Goal: Navigation & Orientation: Find specific page/section

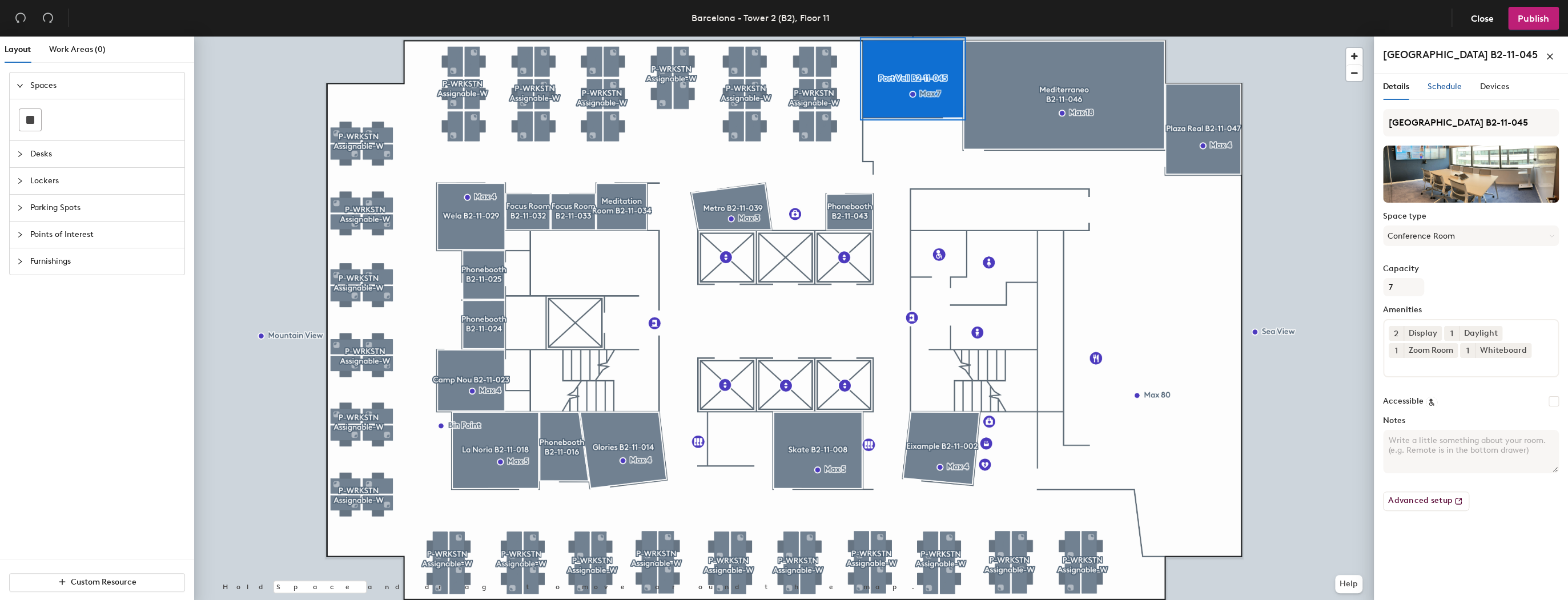
click at [1452, 86] on span "Schedule" at bounding box center [1444, 87] width 34 height 10
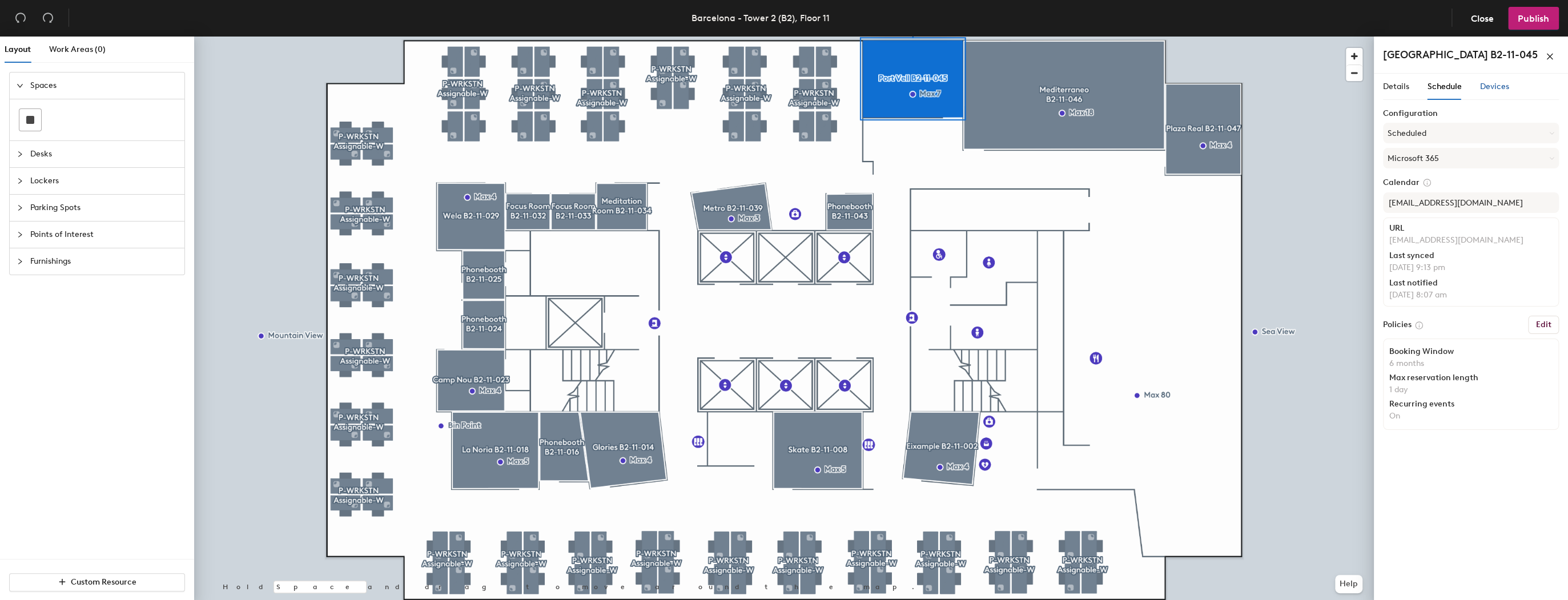
click at [1480, 88] on span "Devices" at bounding box center [1494, 87] width 29 height 10
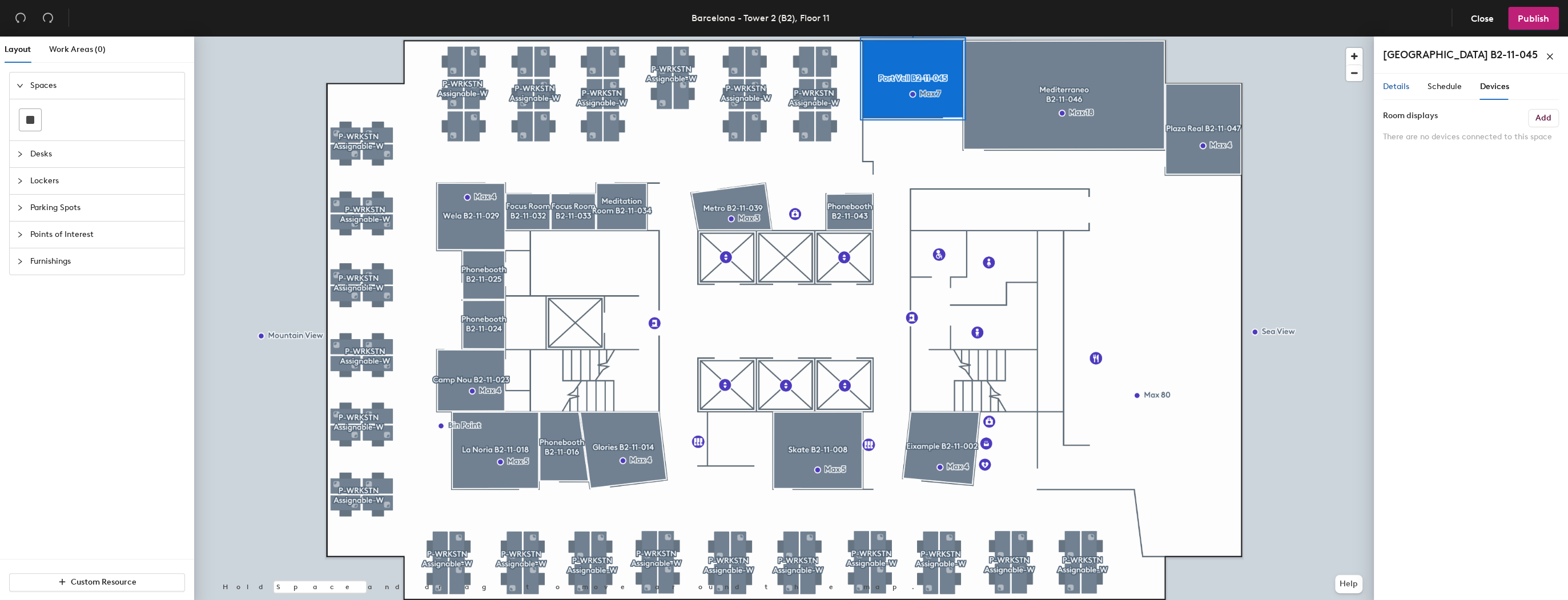
click at [1386, 80] on div "Details" at bounding box center [1395, 86] width 26 height 13
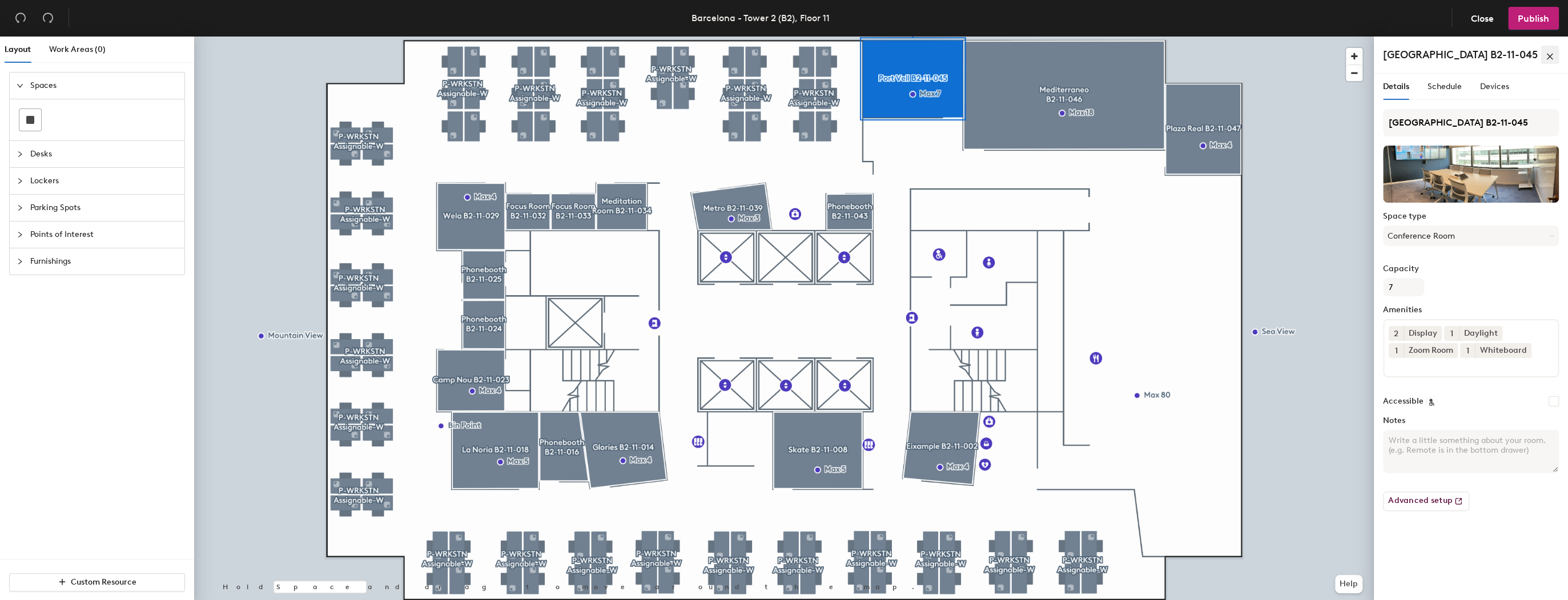
click at [1550, 55] on icon "close" at bounding box center [1550, 57] width 8 height 8
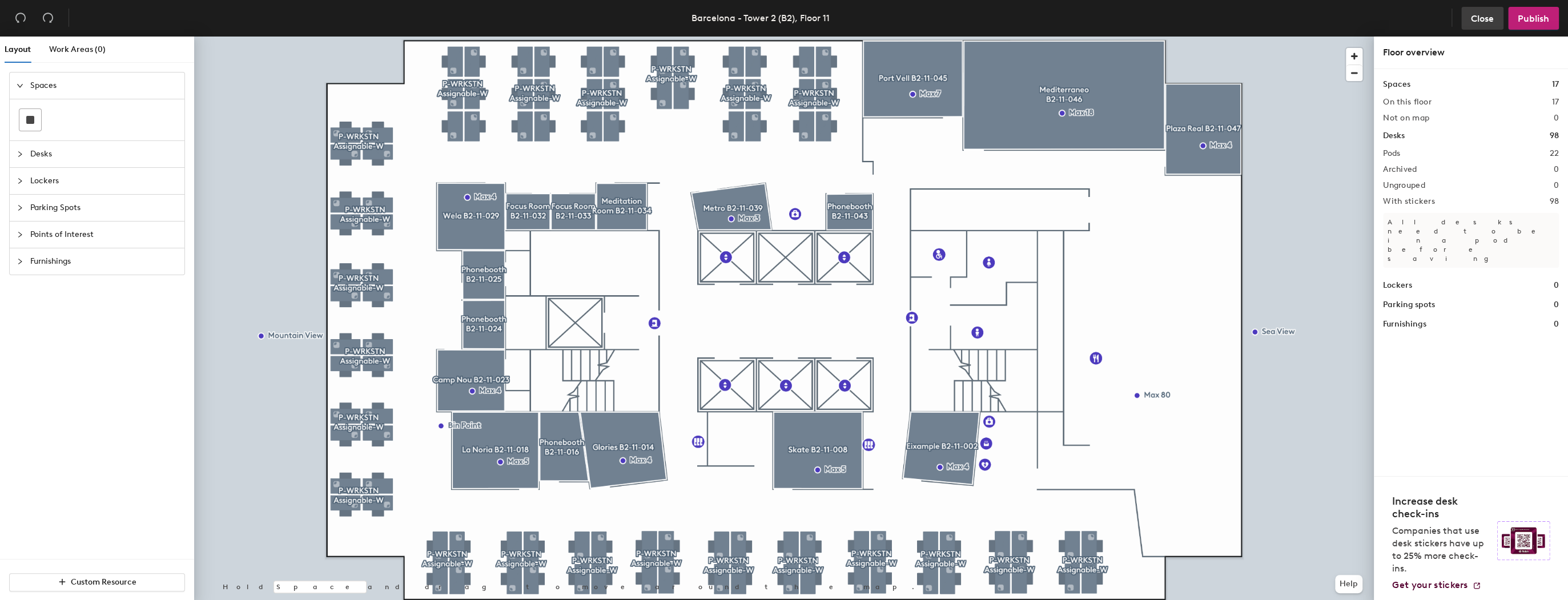
click at [1474, 23] on span "Close" at bounding box center [1481, 18] width 23 height 11
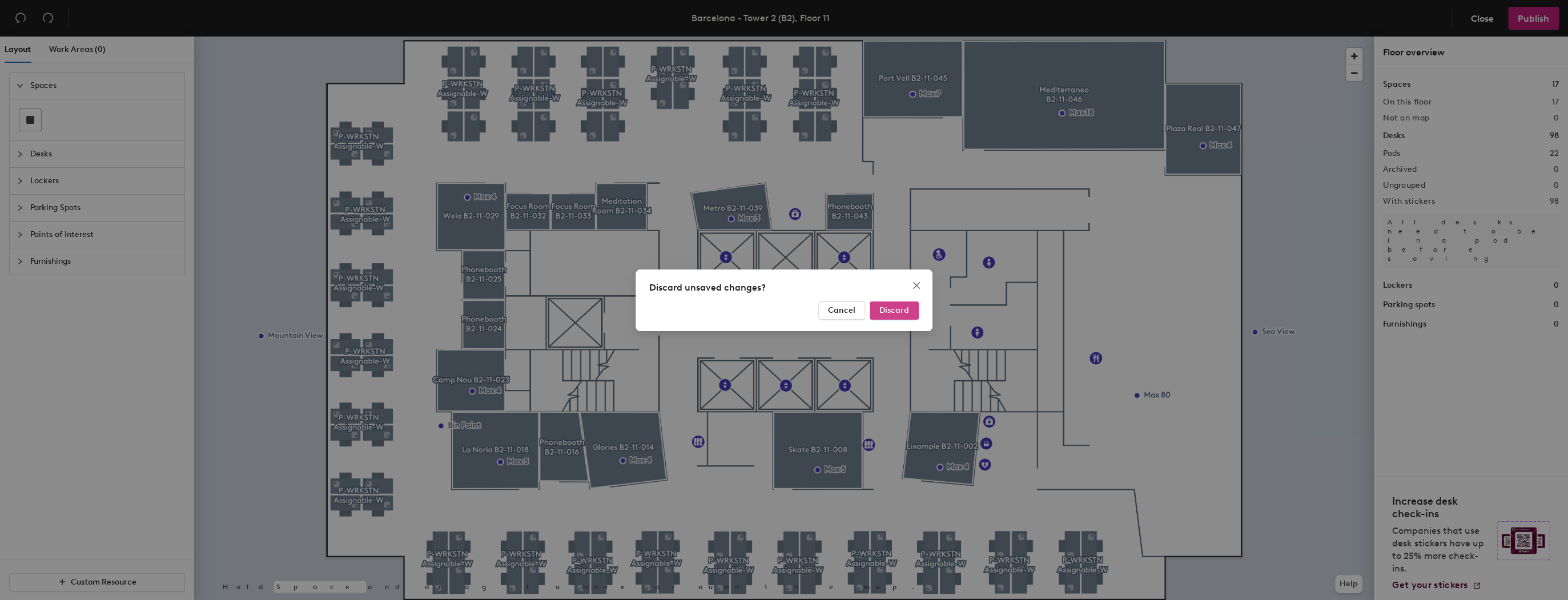
click at [885, 306] on span "Discard" at bounding box center [895, 310] width 30 height 10
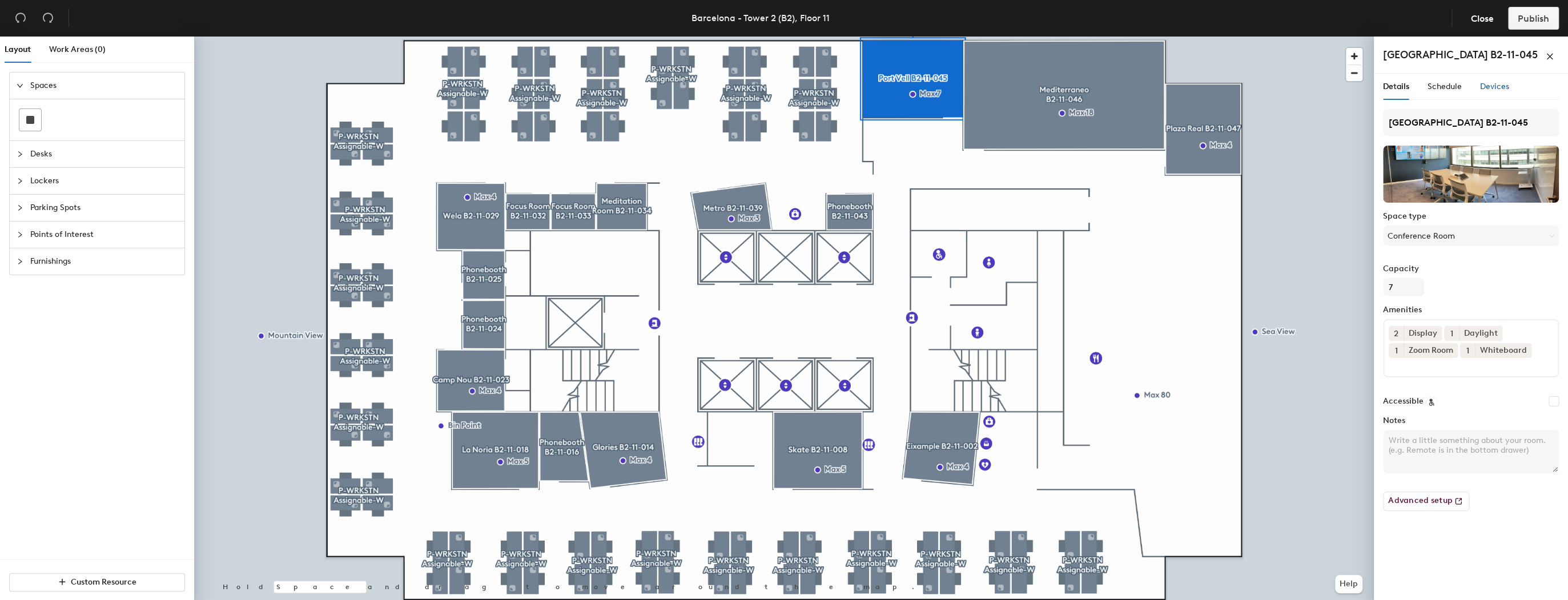
click at [1499, 83] on span "Devices" at bounding box center [1494, 87] width 29 height 10
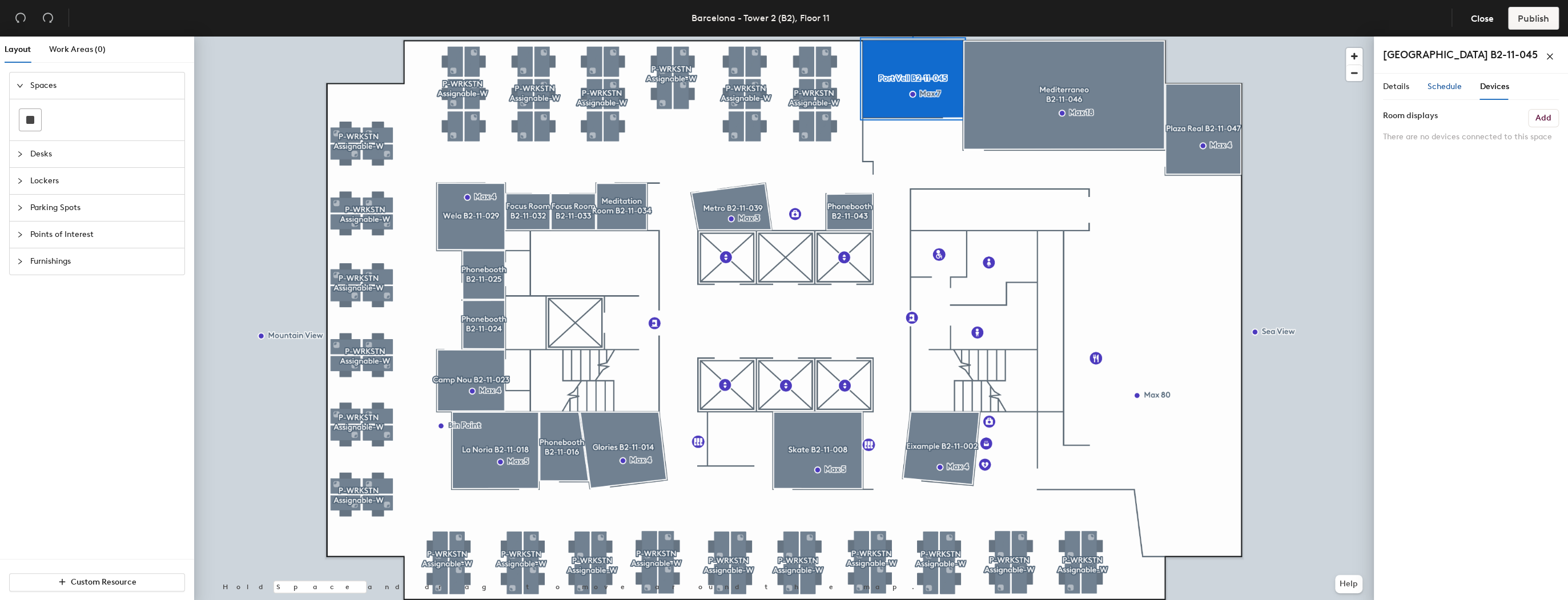
click at [1450, 86] on span "Schedule" at bounding box center [1444, 87] width 34 height 10
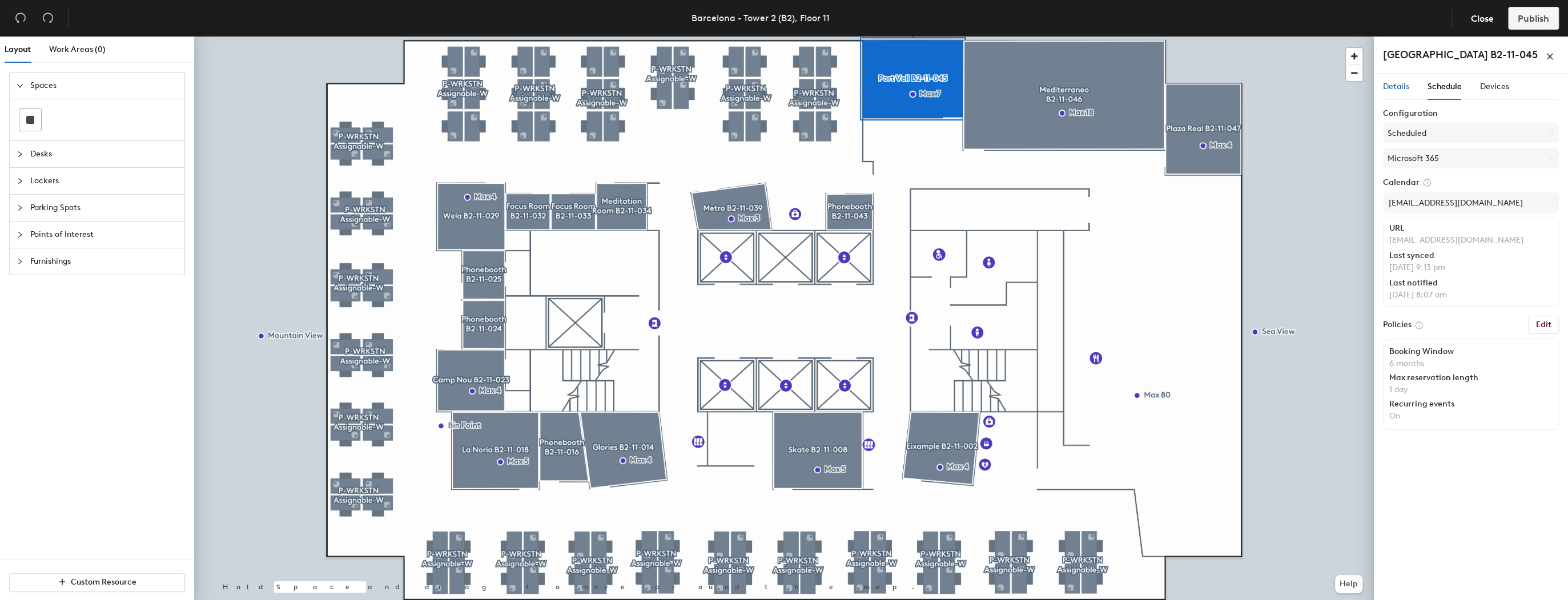
click at [1387, 83] on span "Details" at bounding box center [1395, 87] width 26 height 10
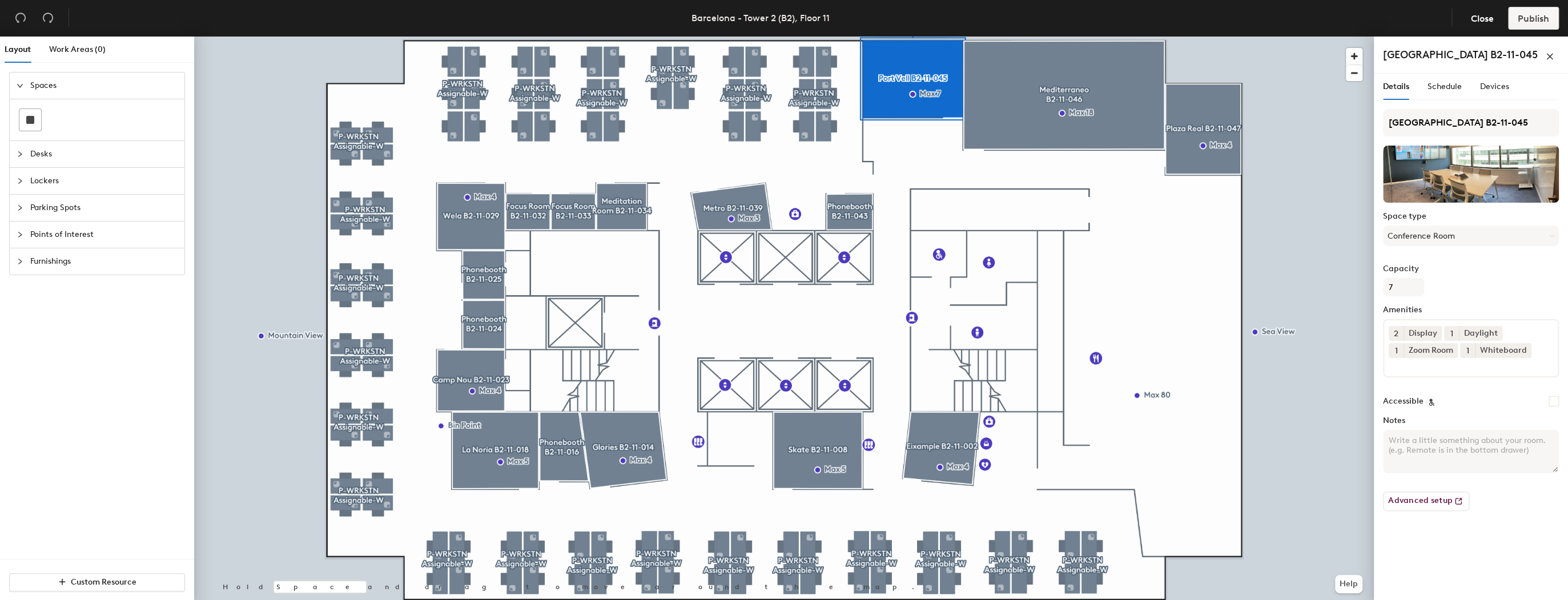
click at [23, 153] on div at bounding box center [23, 154] width 13 height 13
click at [21, 234] on div at bounding box center [23, 231] width 13 height 13
click at [18, 211] on div at bounding box center [23, 207] width 13 height 13
click at [23, 234] on icon "collapsed" at bounding box center [20, 234] width 7 height 7
click at [16, 310] on div "Furnishings" at bounding box center [97, 311] width 174 height 26
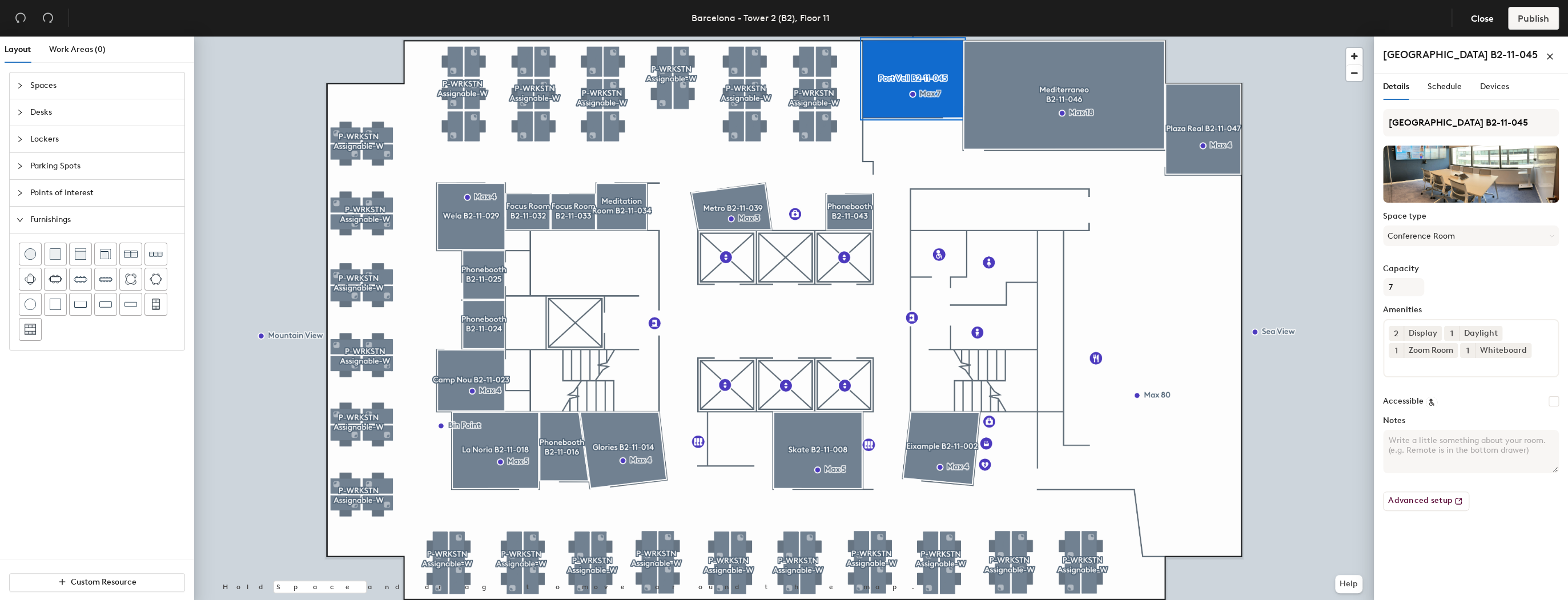
click at [23, 80] on div at bounding box center [23, 85] width 13 height 13
click at [1020, 37] on div at bounding box center [784, 37] width 1179 height 0
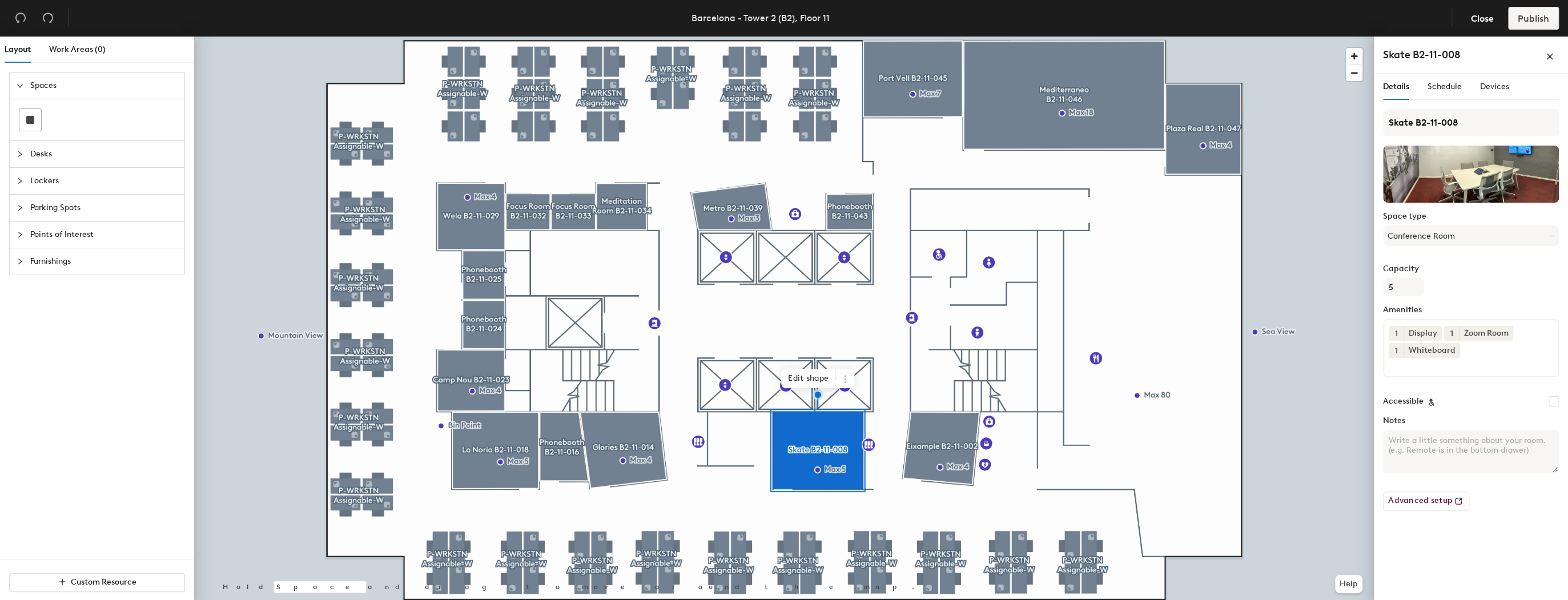
click at [879, 37] on div at bounding box center [784, 37] width 1179 height 0
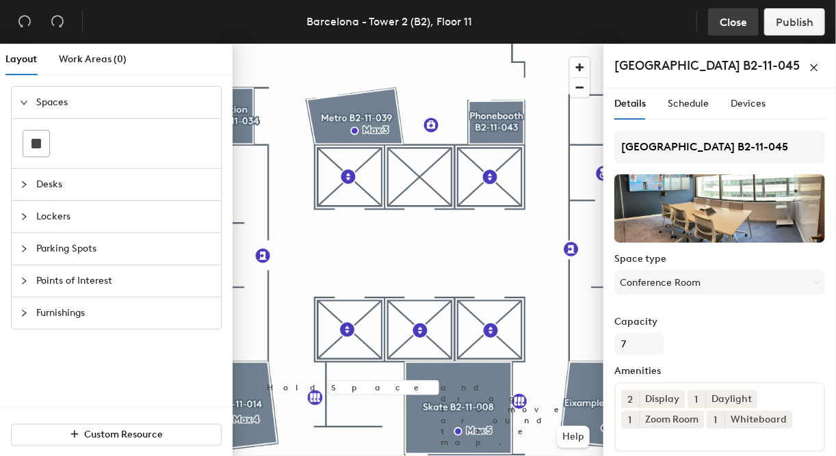
click at [739, 20] on span "Close" at bounding box center [733, 22] width 27 height 13
